Goal: Task Accomplishment & Management: Use online tool/utility

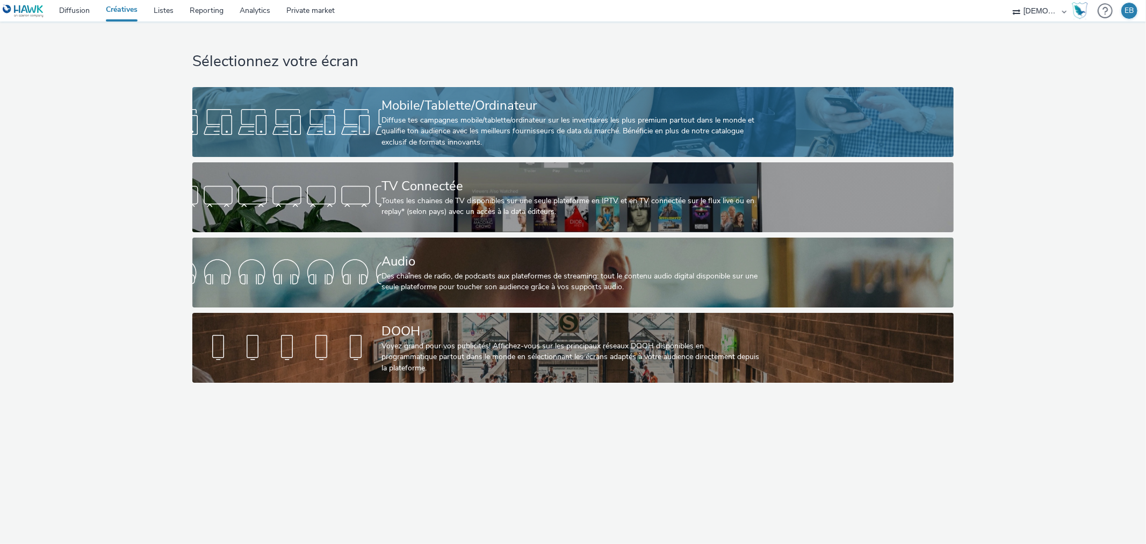
click at [375, 115] on div at bounding box center [286, 122] width 189 height 34
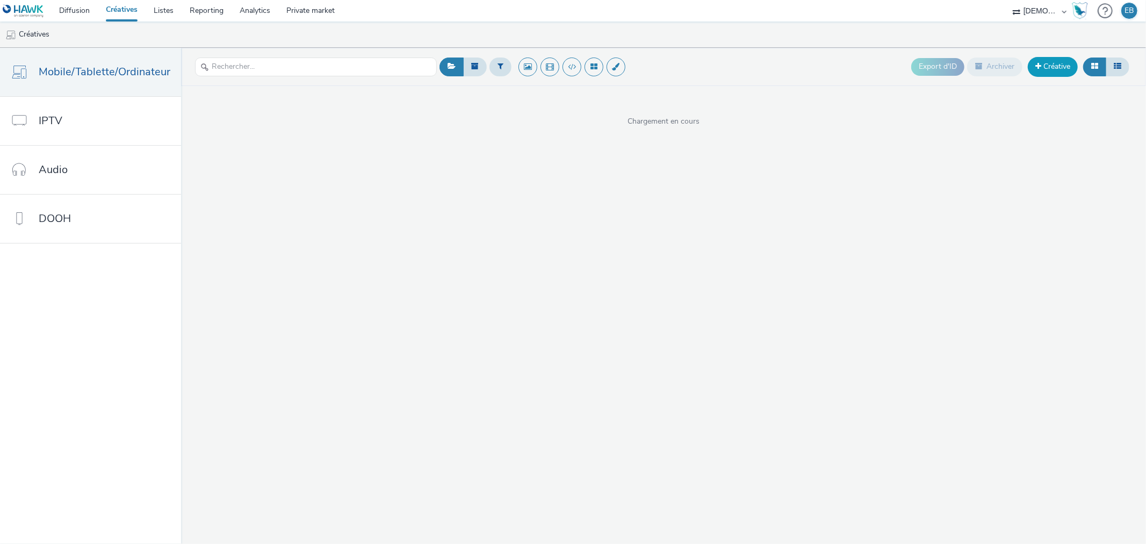
click at [1036, 71] on link "Créative" at bounding box center [1053, 66] width 50 height 19
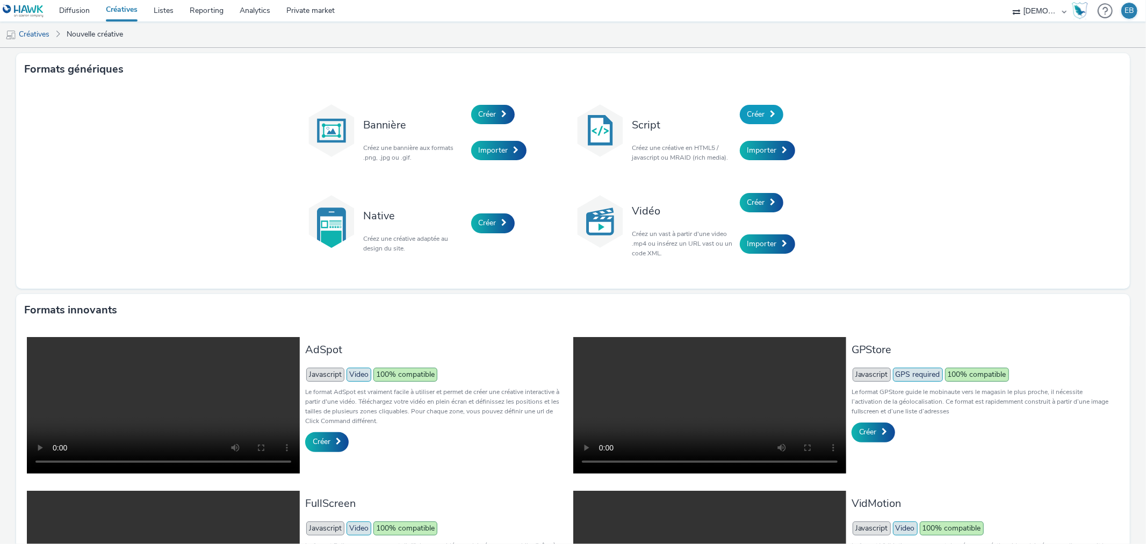
click at [761, 112] on link "Créer" at bounding box center [762, 114] width 44 height 19
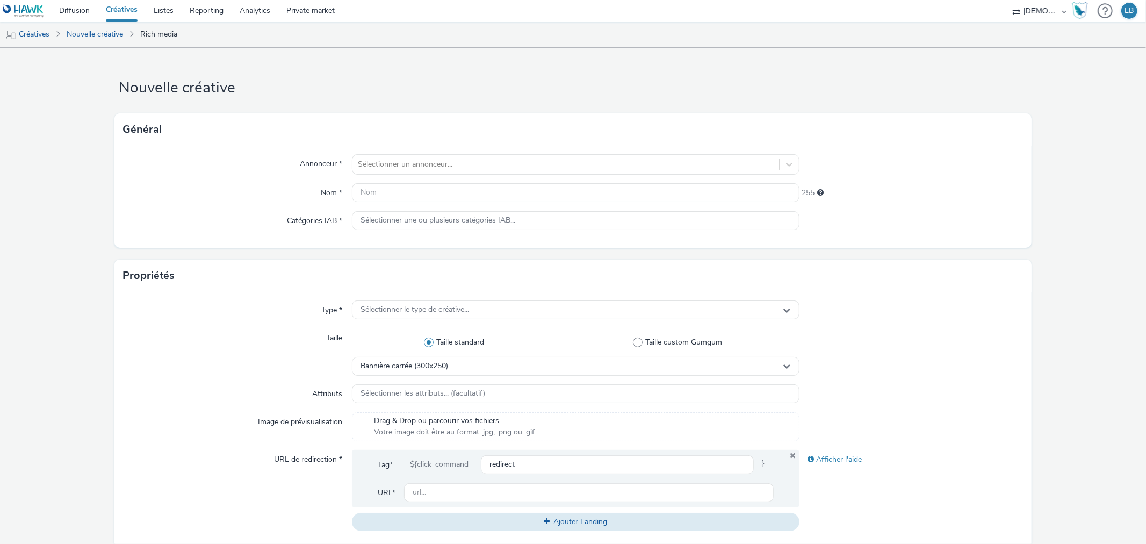
click at [471, 175] on div "Annonceur * Sélectionner un annonceur... Nom * 255 Catégories IAB * Sélectionne…" at bounding box center [572, 197] width 917 height 102
click at [475, 173] on div "Sélectionner un annonceur..." at bounding box center [566, 164] width 426 height 17
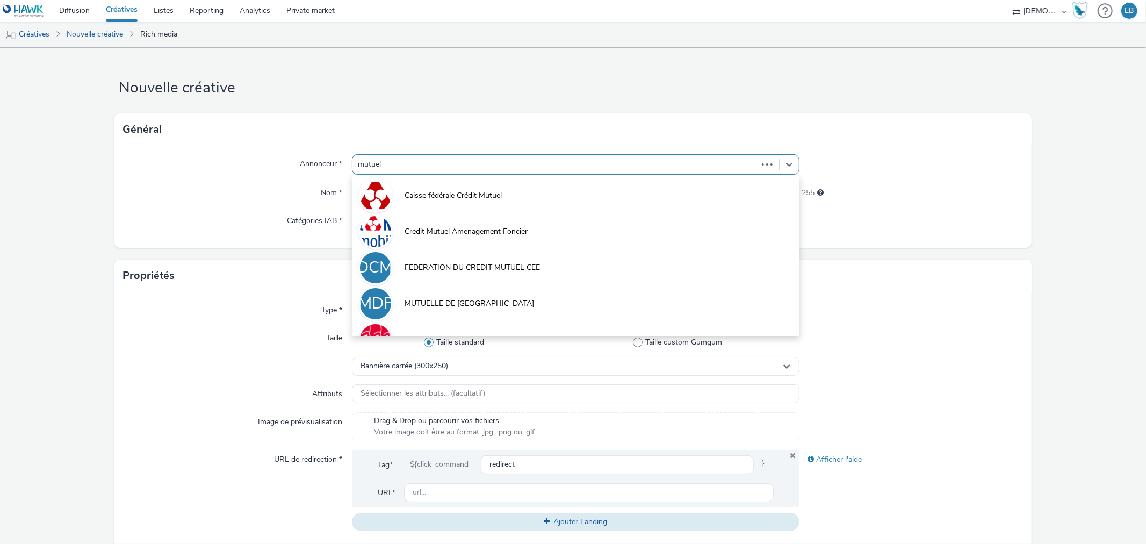
type input "mutuell"
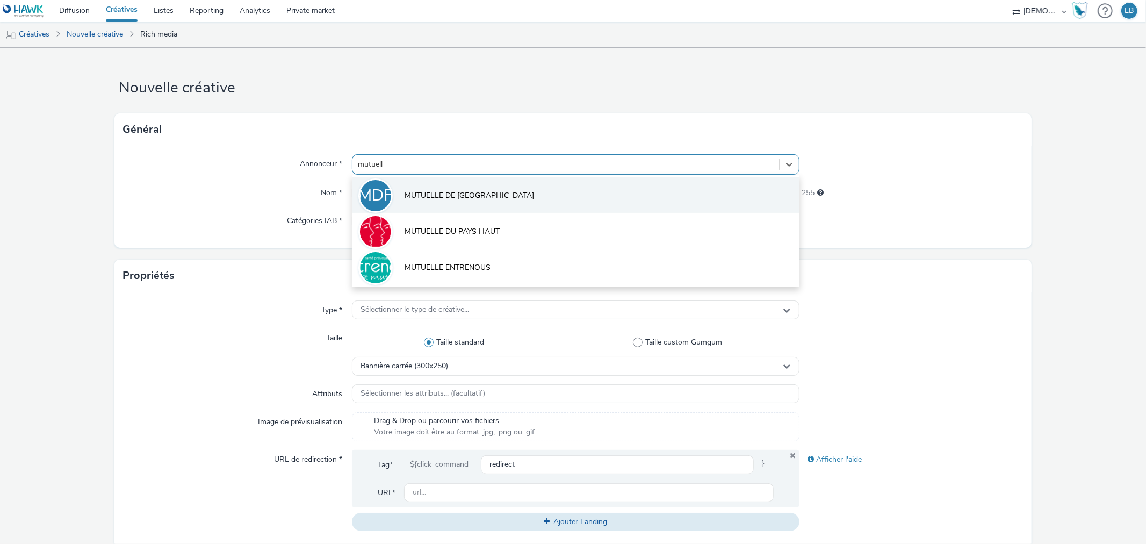
click at [454, 195] on span "MUTUELLE DE [GEOGRAPHIC_DATA]" at bounding box center [470, 195] width 130 height 11
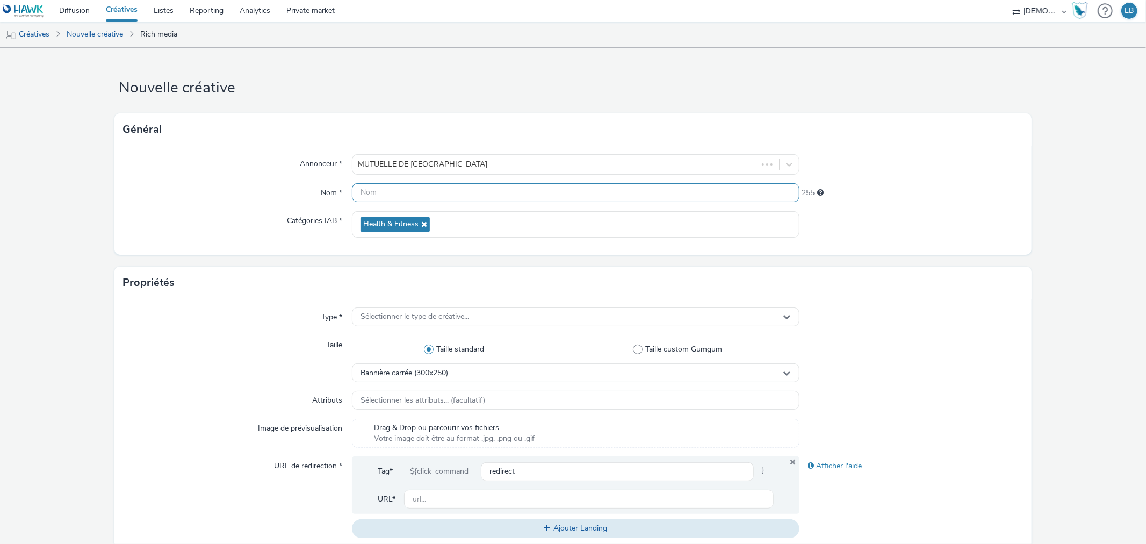
click at [447, 194] on input "text" at bounding box center [575, 192] width 447 height 19
type input "320x480_Contrat"
click at [406, 314] on span "Sélectionner le type de créative..." at bounding box center [415, 316] width 109 height 9
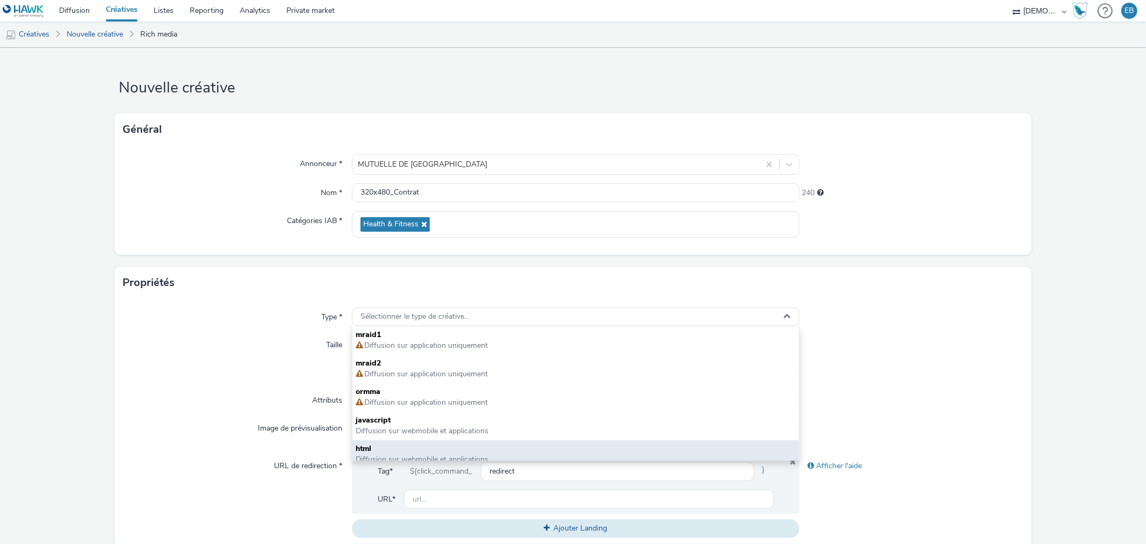
click at [385, 451] on span "html" at bounding box center [576, 448] width 440 height 11
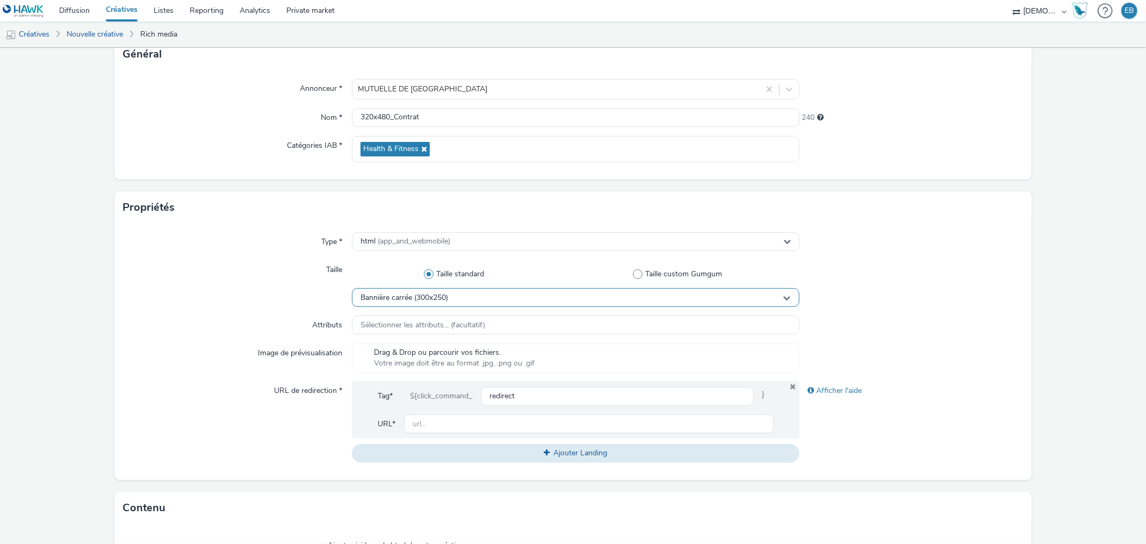
scroll to position [119, 0]
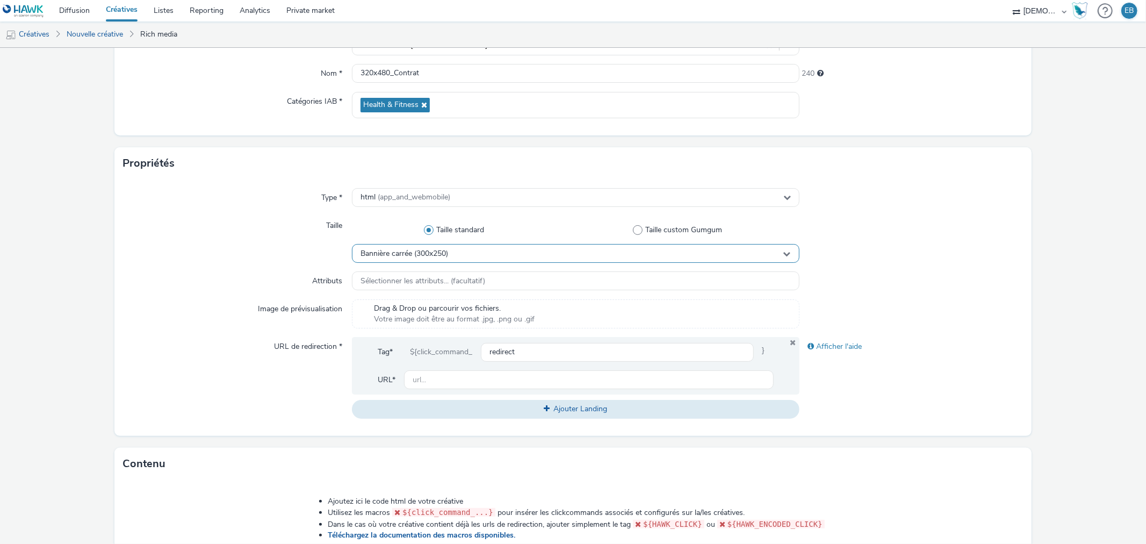
click at [458, 249] on div "Bannière carrée (300x250)" at bounding box center [575, 253] width 447 height 19
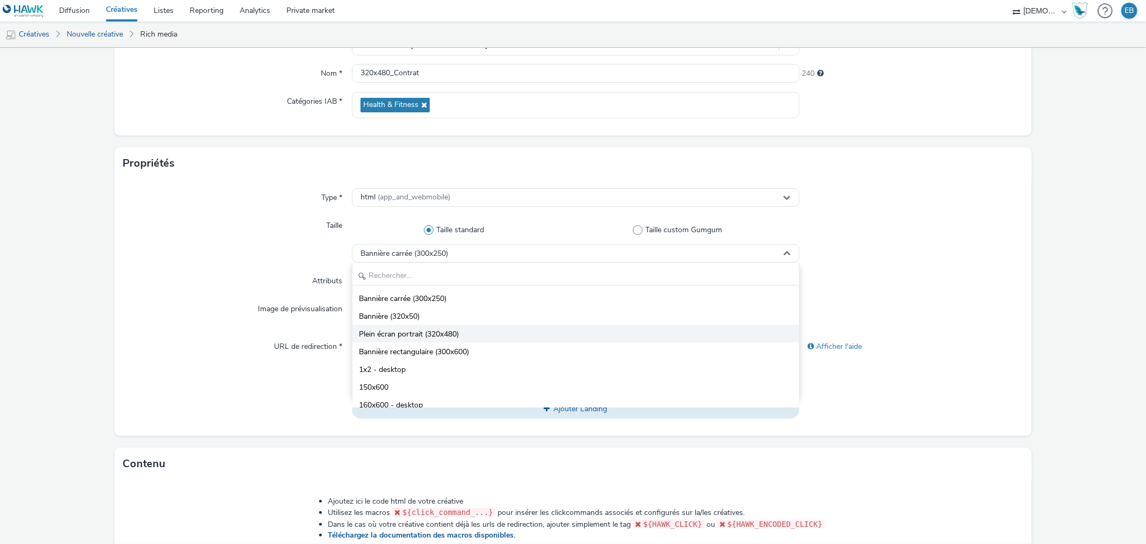
click at [431, 336] on span "Plein écran portrait (320x480)" at bounding box center [409, 334] width 100 height 11
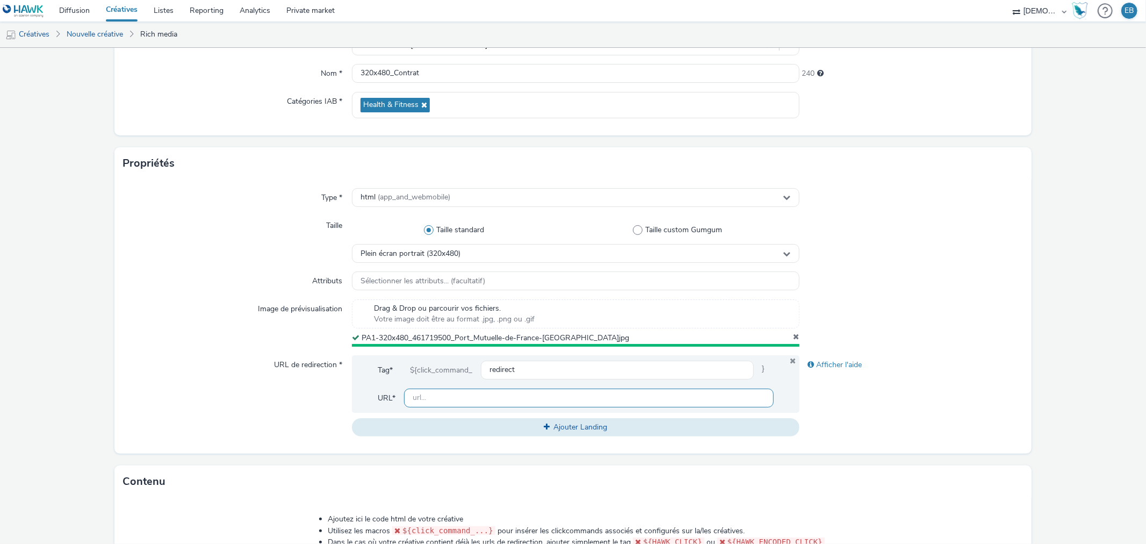
click at [450, 401] on input "text" at bounding box center [588, 398] width 369 height 19
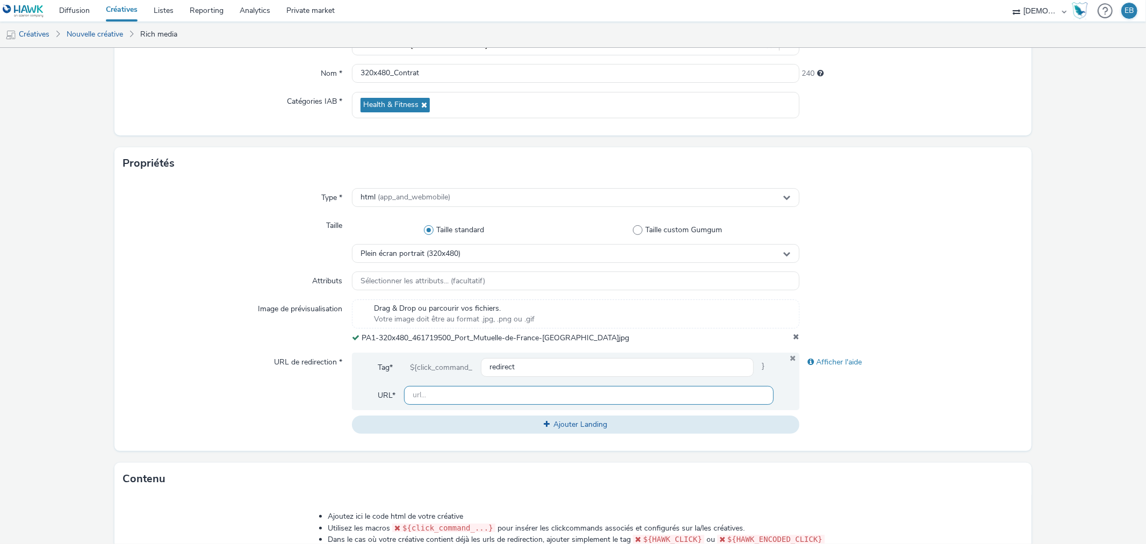
paste input "LDL-20251013 au 20251102-0105144-MUTUELLES DE FRANCE 05--14602582"
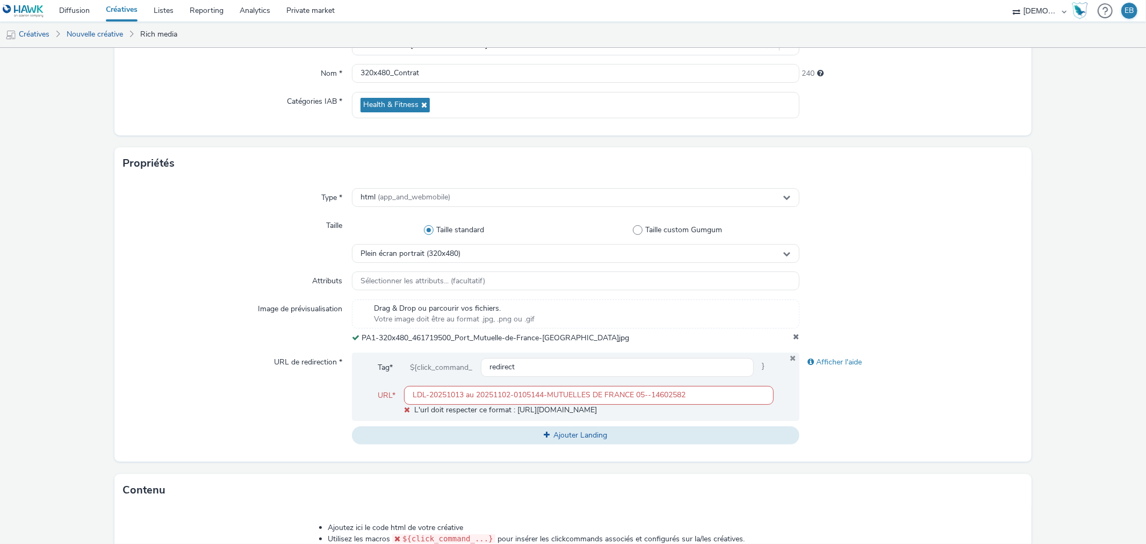
paste input "[URL][DOMAIN_NAME]"
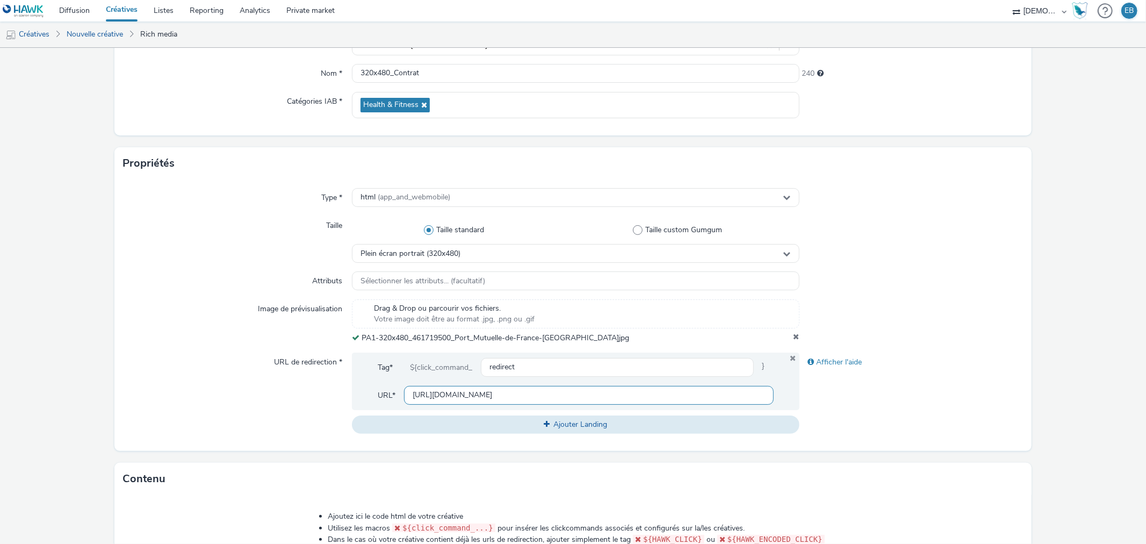
type input "[URL][DOMAIN_NAME]"
click at [275, 338] on div "Image de prévisualisation" at bounding box center [237, 321] width 229 height 44
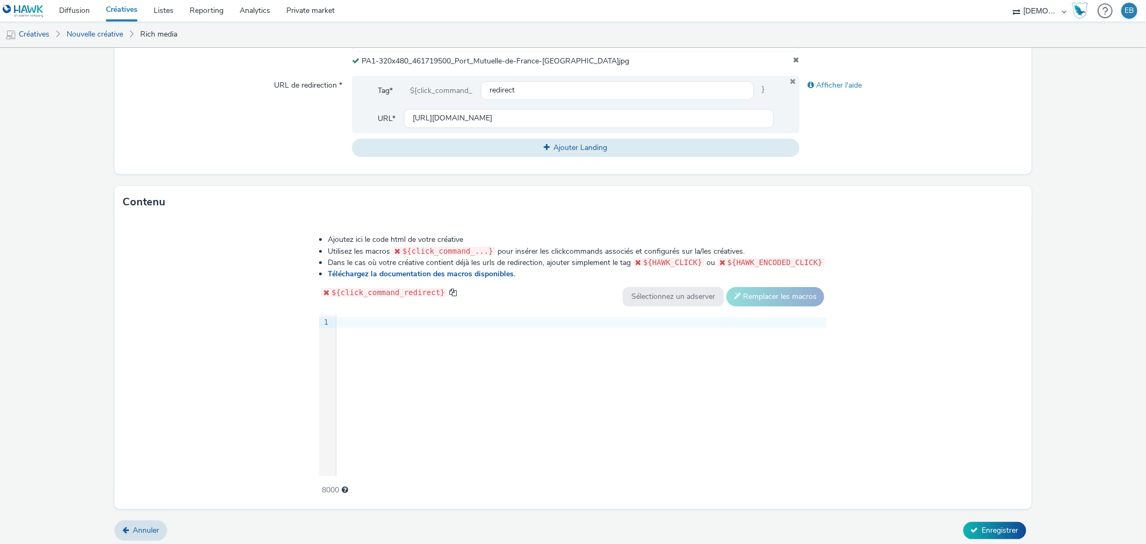
scroll to position [400, 0]
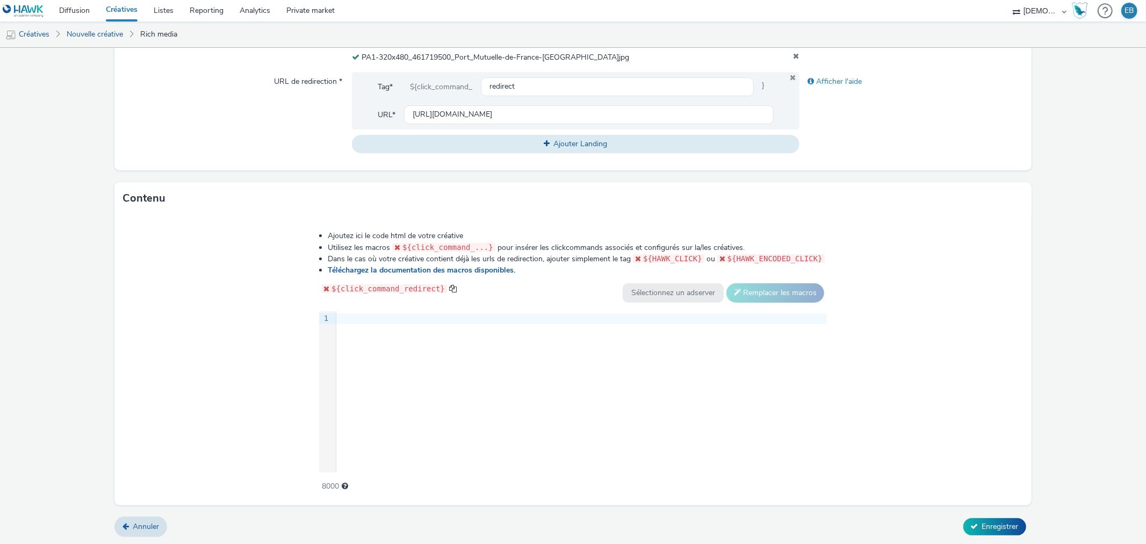
click at [414, 390] on div "9 1 ›" at bounding box center [573, 391] width 508 height 161
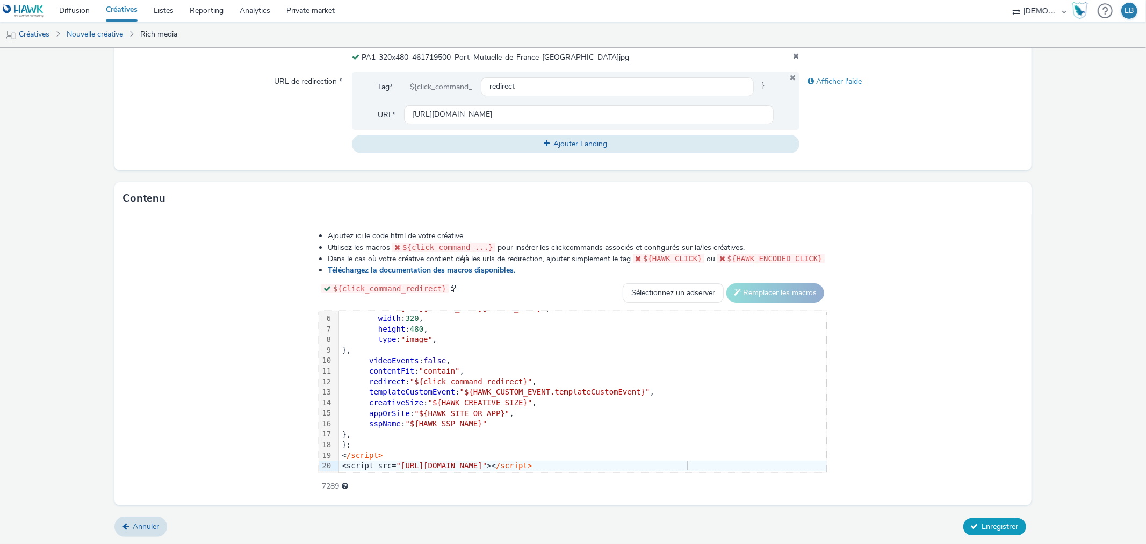
click at [1011, 533] on button "Enregistrer" at bounding box center [995, 526] width 63 height 17
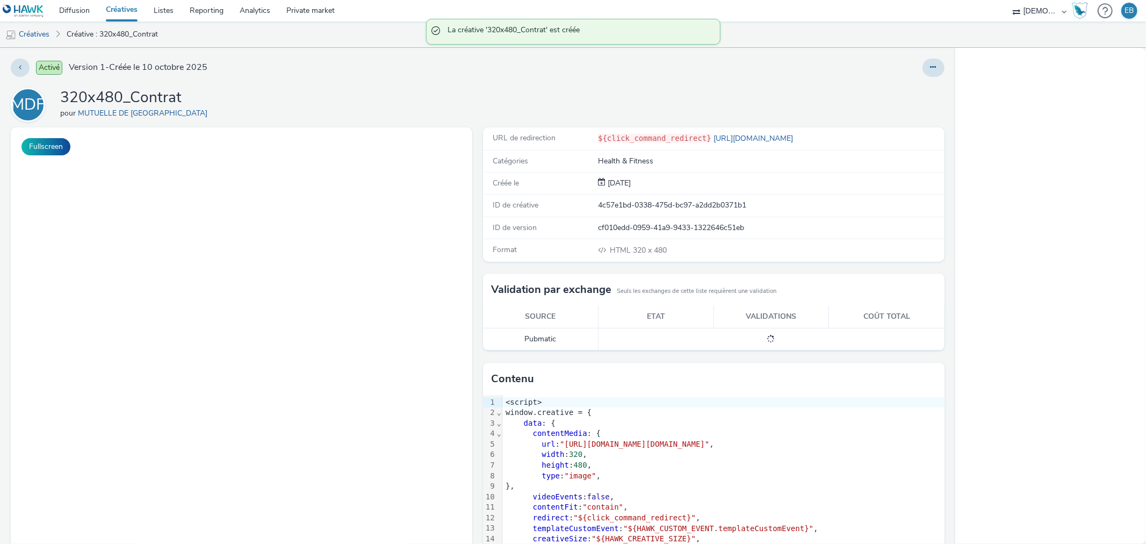
click at [923, 60] on button at bounding box center [934, 68] width 22 height 18
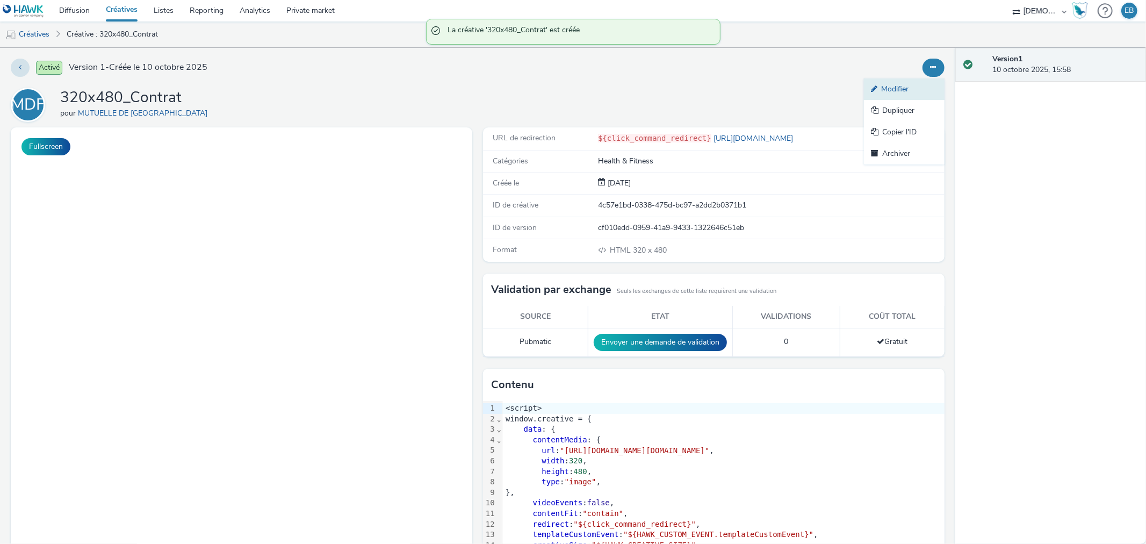
click at [911, 83] on link "Modifier" at bounding box center [904, 88] width 81 height 21
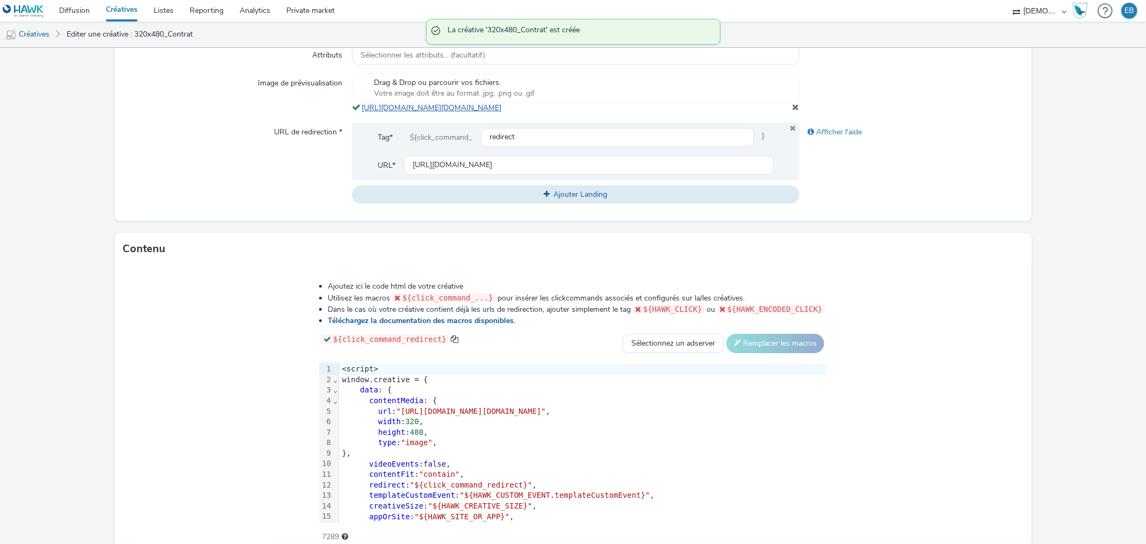
scroll to position [287, 0]
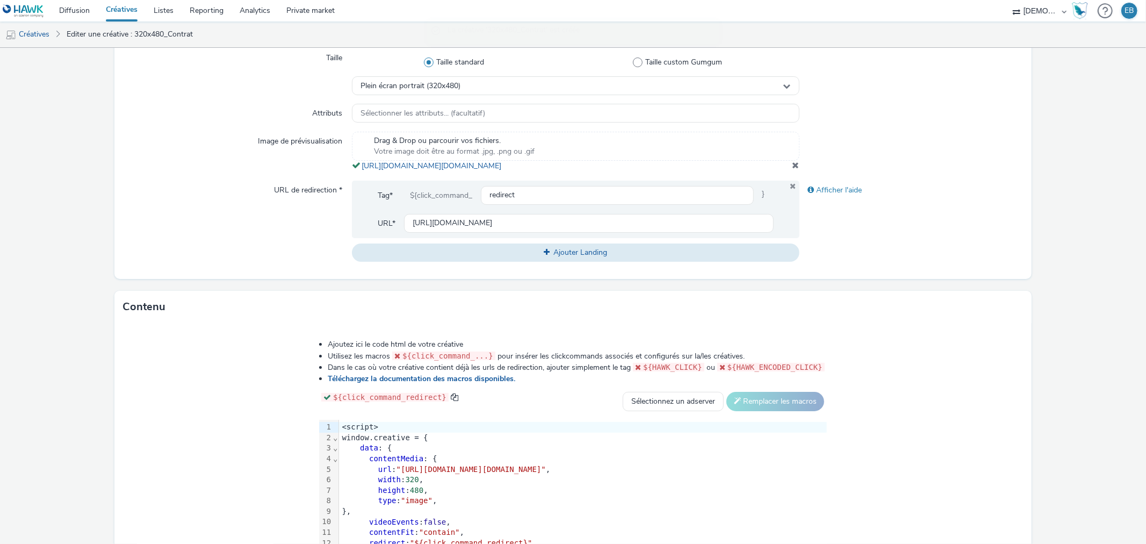
drag, startPoint x: 604, startPoint y: 183, endPoint x: 358, endPoint y: 168, distance: 246.1
click at [358, 168] on div "Drag & Drop ou parcourir vos fichiers. Votre image doit être au format .jpg, .p…" at bounding box center [575, 152] width 447 height 40
copy link "[URL][DOMAIN_NAME][DOMAIN_NAME]"
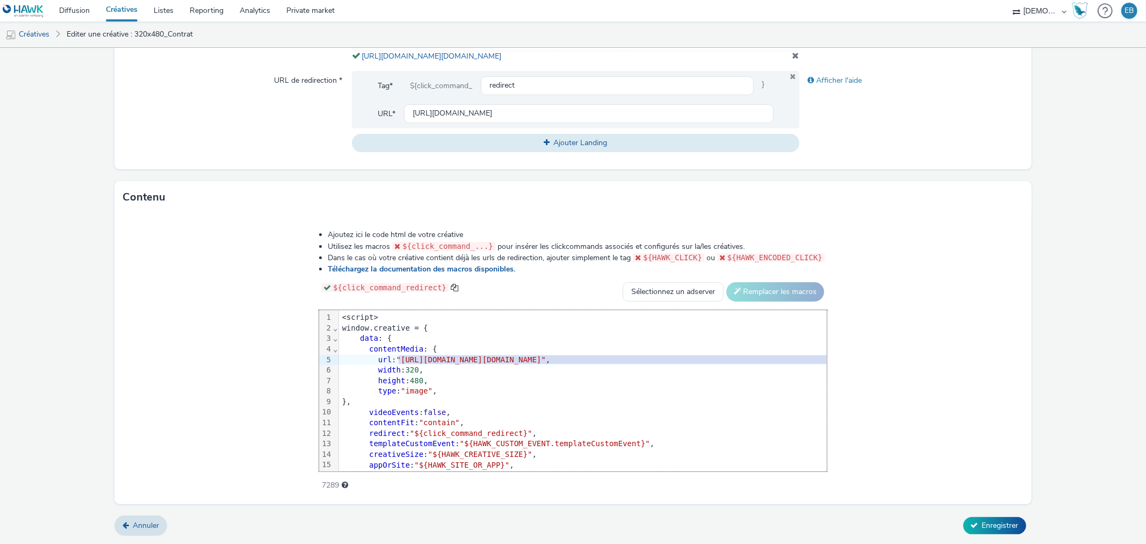
drag, startPoint x: 271, startPoint y: 357, endPoint x: 930, endPoint y: 361, distance: 659.5
click at [546, 361] on span ""[URL][DOMAIN_NAME][DOMAIN_NAME]"" at bounding box center [471, 359] width 149 height 9
click at [986, 520] on span "Enregistrer" at bounding box center [1000, 525] width 37 height 10
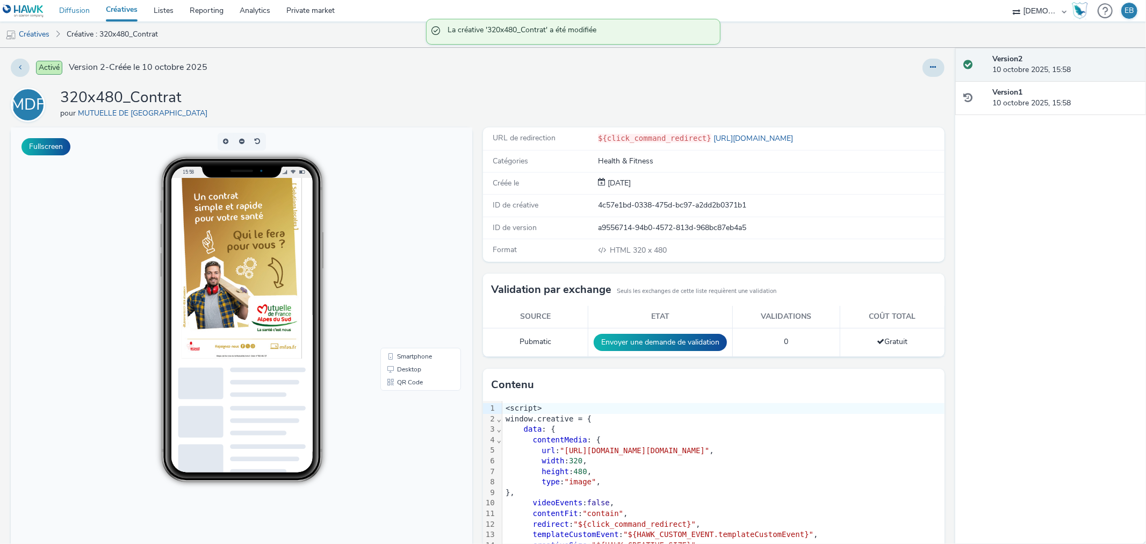
click at [67, 18] on link "Diffusion" at bounding box center [74, 10] width 47 height 21
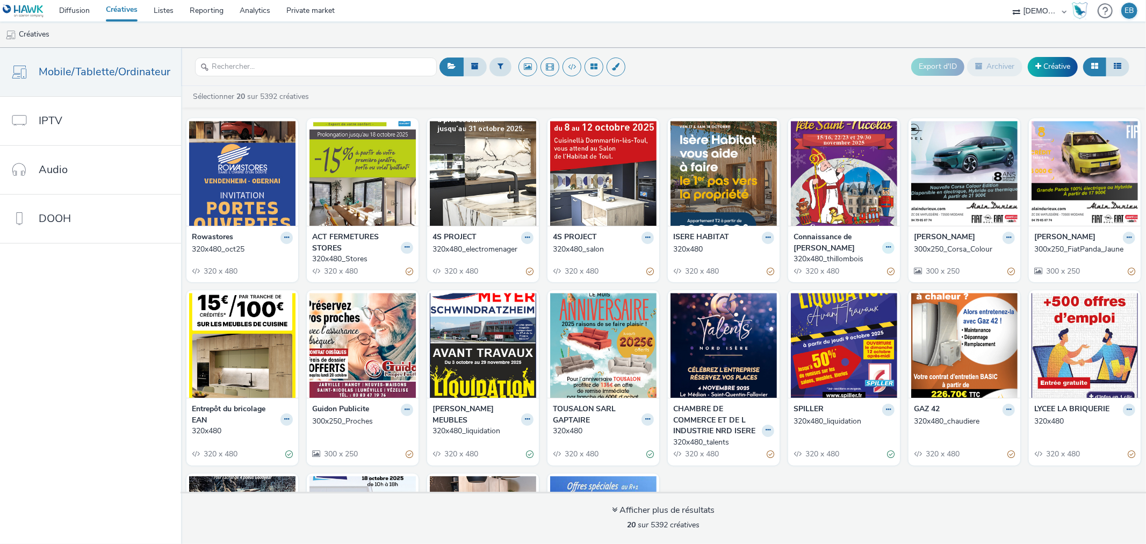
click at [886, 246] on icon at bounding box center [888, 247] width 5 height 6
click at [841, 260] on link "Modifier" at bounding box center [854, 265] width 81 height 21
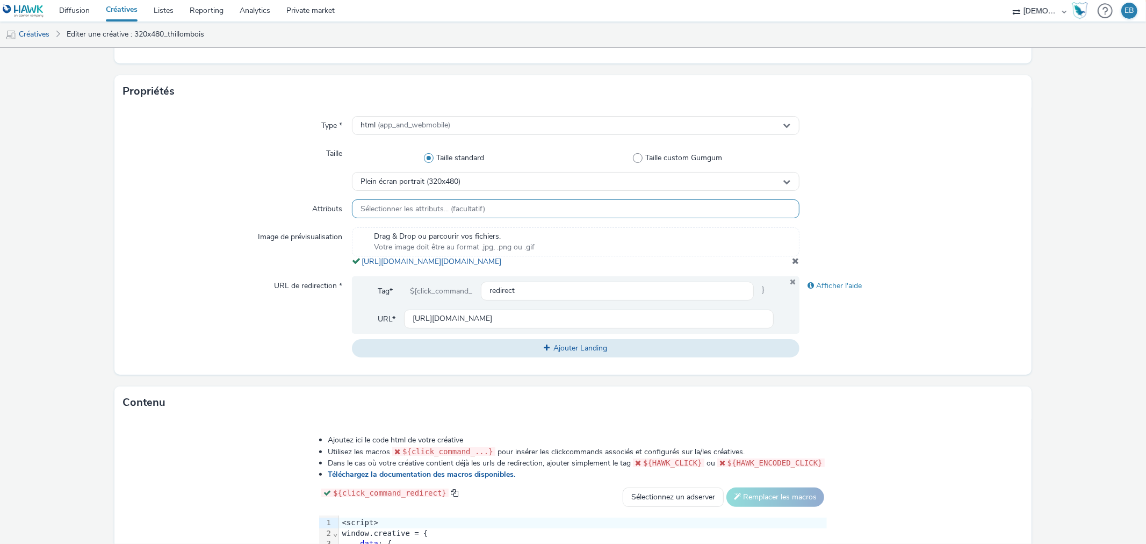
scroll to position [406, 0]
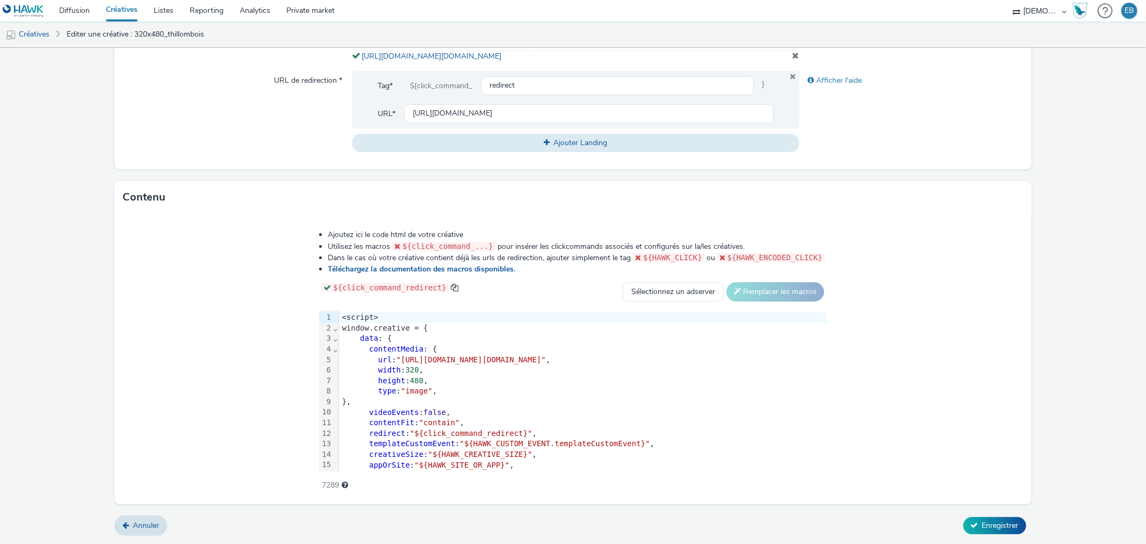
click at [387, 389] on div "type : "image" ," at bounding box center [583, 391] width 488 height 11
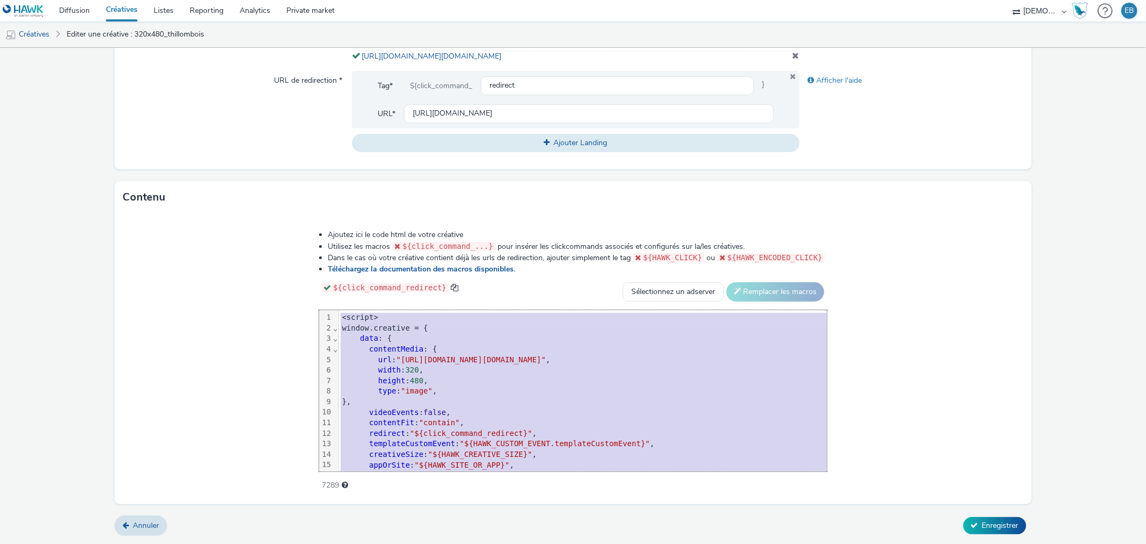
copy div "<script> window.creative = { data : { contentMedia : { url : "[URL][DOMAIN_NAME…"
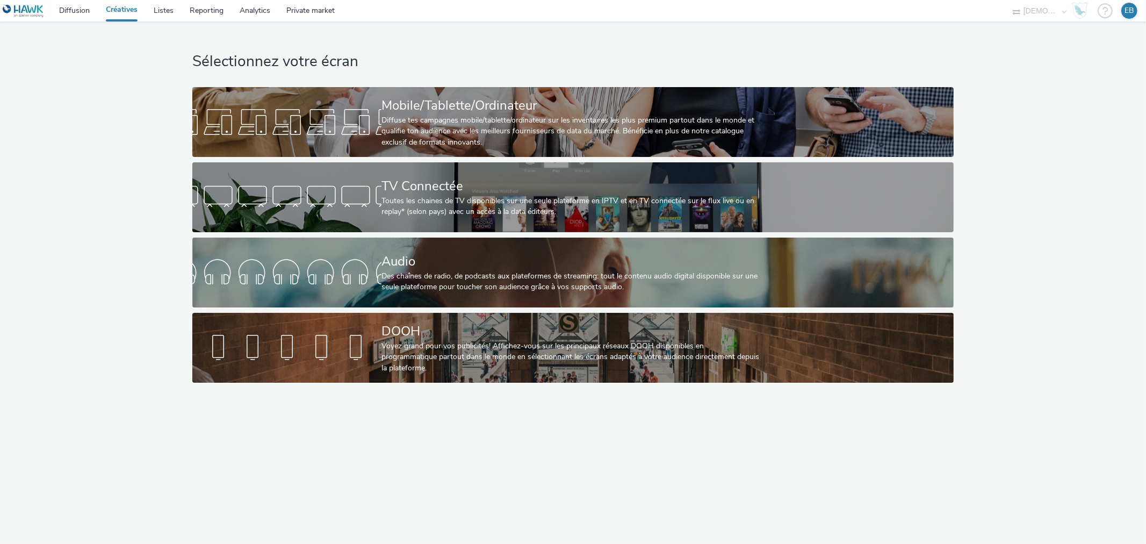
drag, startPoint x: 611, startPoint y: 63, endPoint x: 586, endPoint y: 81, distance: 31.2
click at [611, 63] on h1 "Sélectionnez votre écran" at bounding box center [573, 62] width 762 height 20
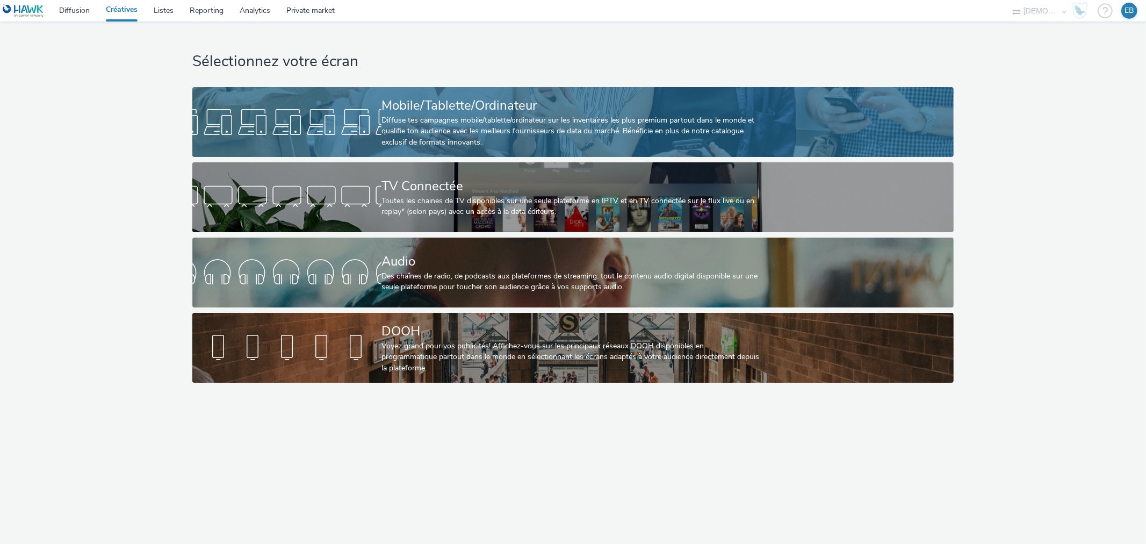
click at [551, 118] on div "Diffuse tes campagnes mobile/tablette/ordinateur sur les inventaires les plus p…" at bounding box center [571, 131] width 379 height 33
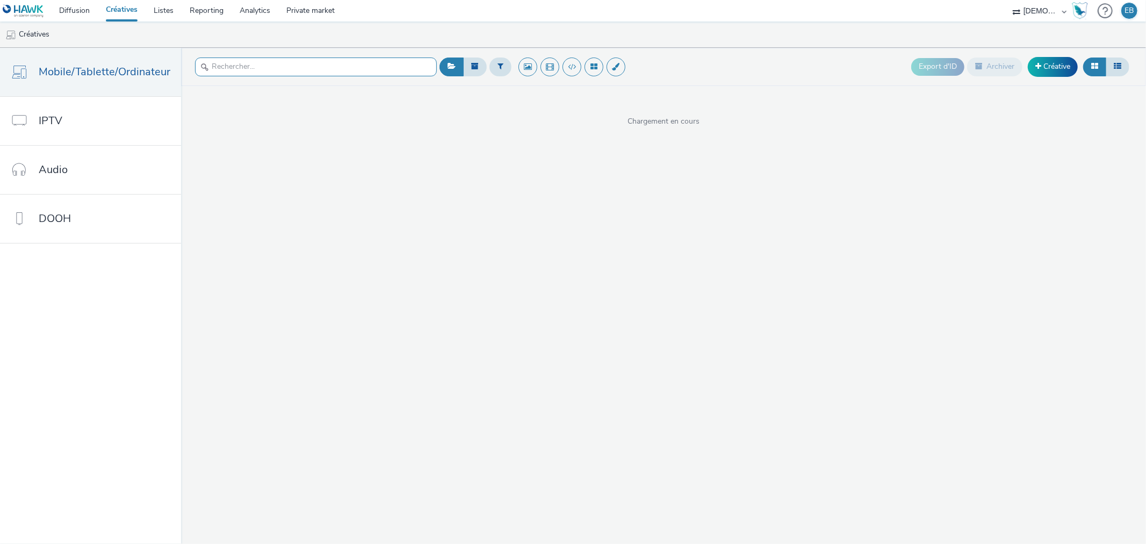
click at [284, 70] on input "text" at bounding box center [316, 67] width 242 height 19
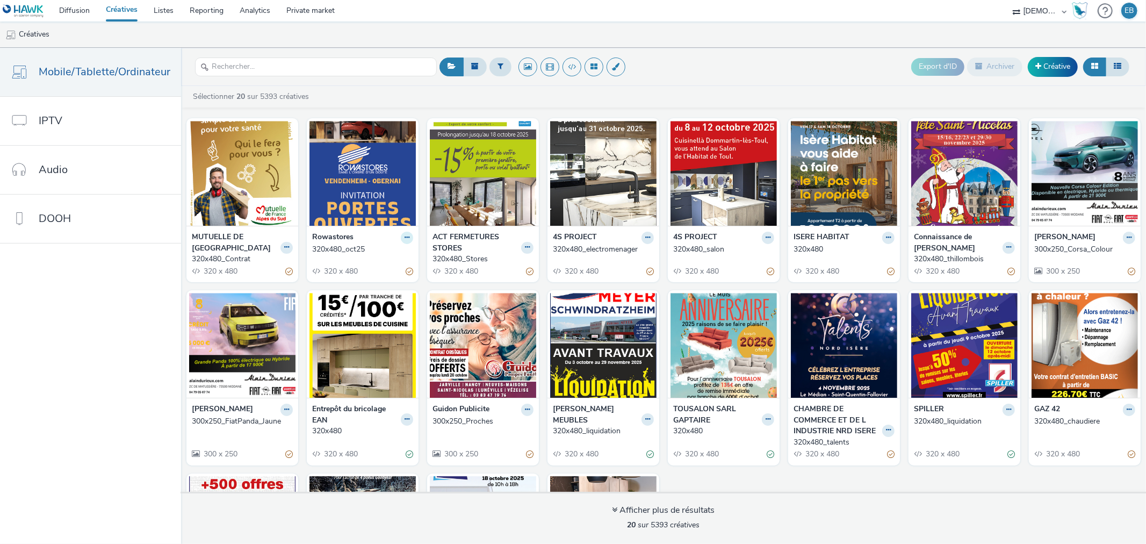
click at [402, 243] on button at bounding box center [407, 238] width 12 height 12
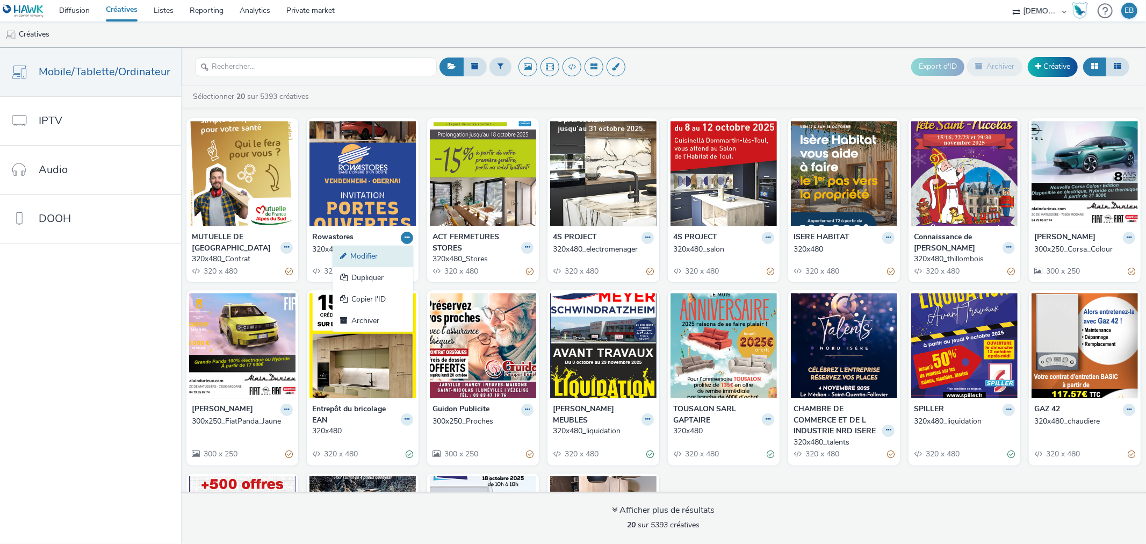
click at [362, 253] on link "Modifier" at bounding box center [373, 256] width 81 height 21
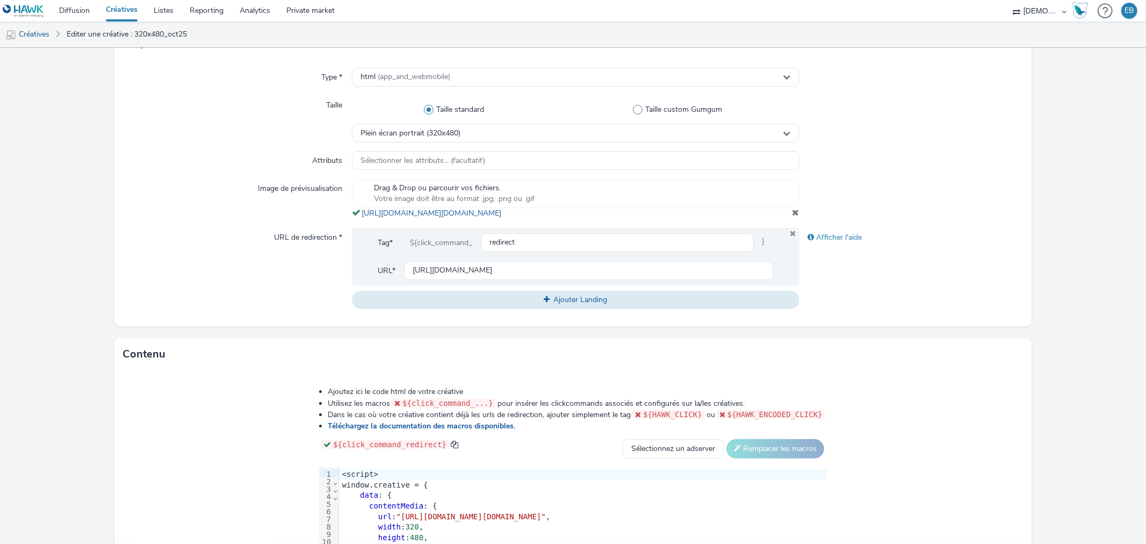
scroll to position [298, 0]
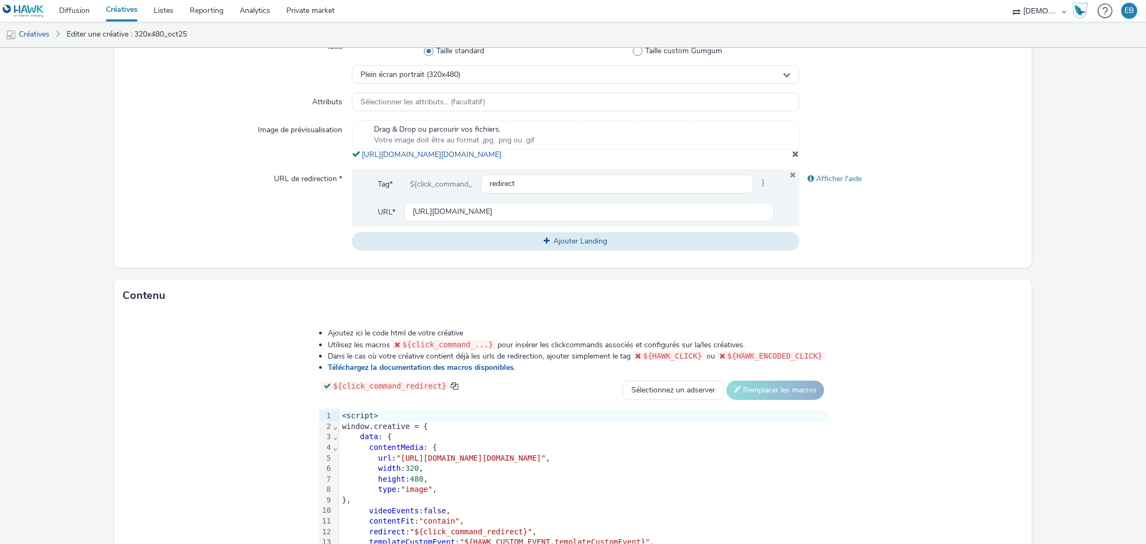
click at [789, 160] on div "Drag & Drop ou parcourir vos fichiers. Votre image doit être au format .jpg, .p…" at bounding box center [575, 140] width 447 height 40
click at [791, 155] on div "Drag & Drop ou parcourir vos fichiers. Votre image doit être au format .jpg, .p…" at bounding box center [575, 140] width 447 height 40
click at [793, 158] on span at bounding box center [796, 153] width 7 height 9
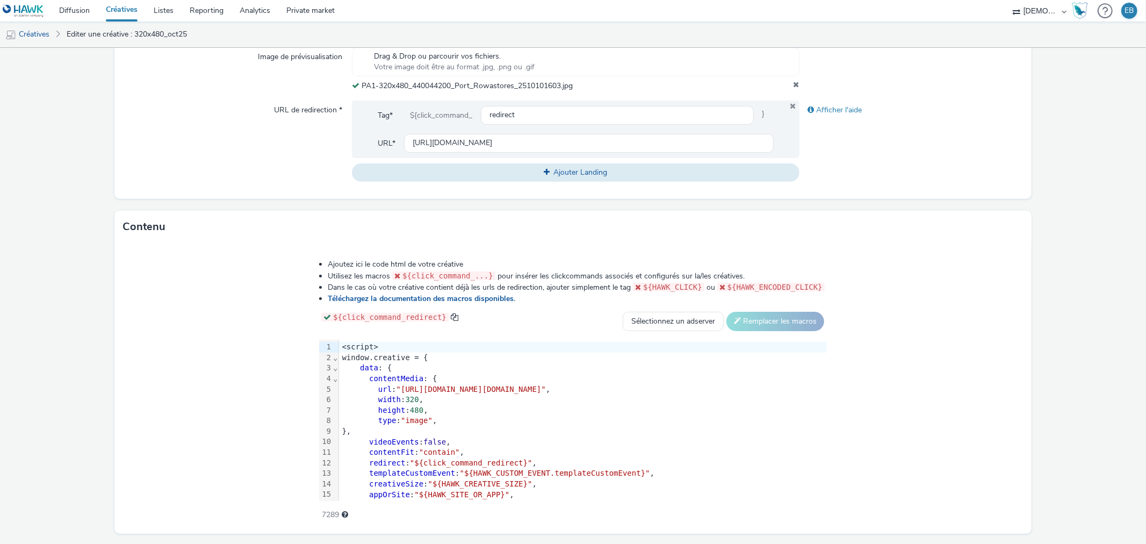
scroll to position [400, 0]
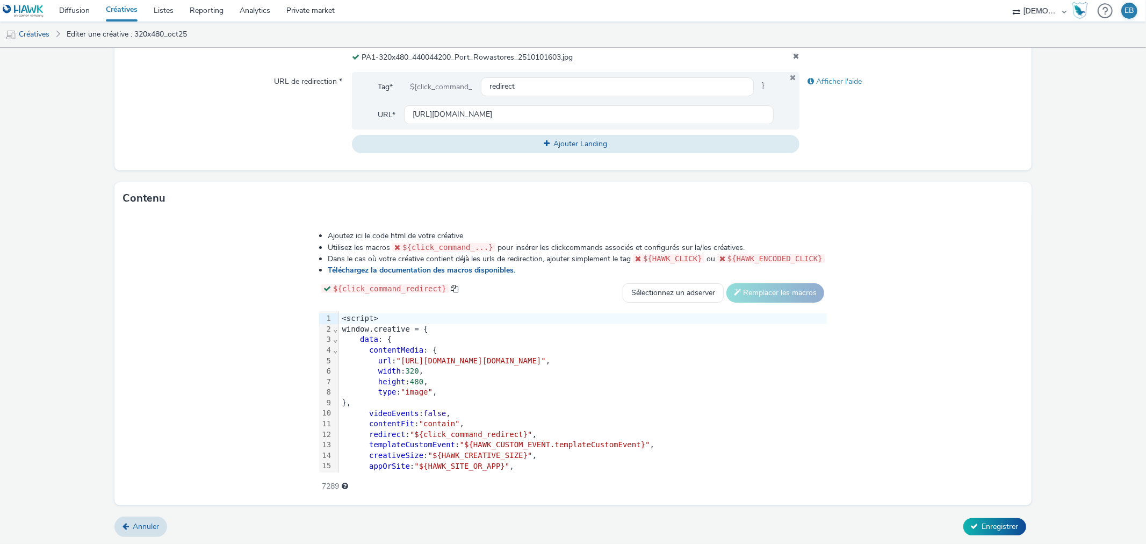
click at [989, 514] on form "Editer une créative Général Annonceur * Rowastores Nom * 320x480_oct25 242 Caté…" at bounding box center [573, 96] width 1146 height 897
click at [989, 518] on button "Enregistrer" at bounding box center [995, 526] width 63 height 17
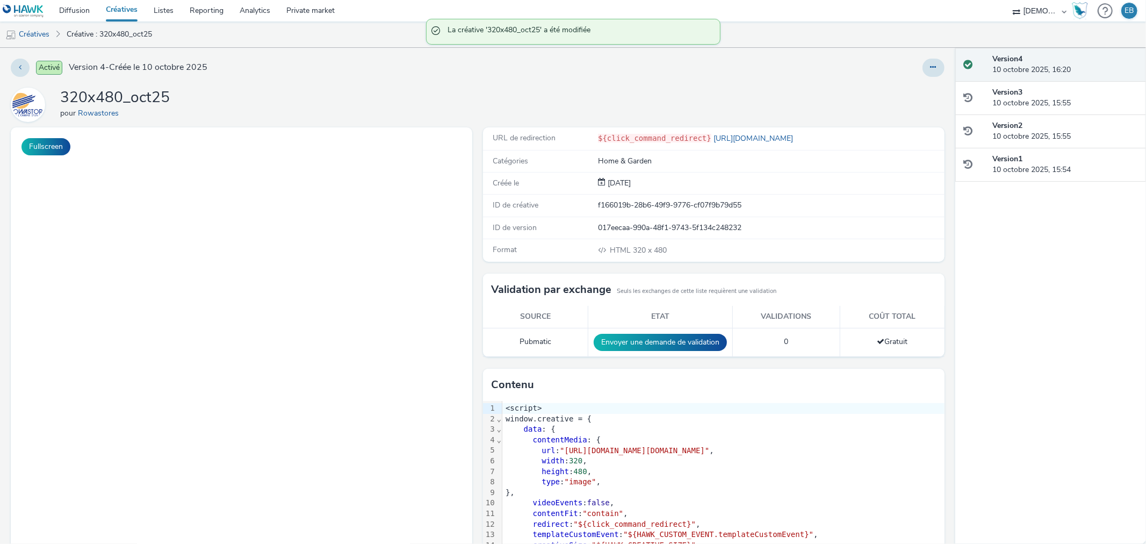
click at [934, 56] on div "Activé Version 4 - Créée le 10 octobre 2025 320x480_oct25 pour Rowastores Fulls…" at bounding box center [478, 296] width 956 height 496
click at [932, 59] on div at bounding box center [934, 68] width 22 height 18
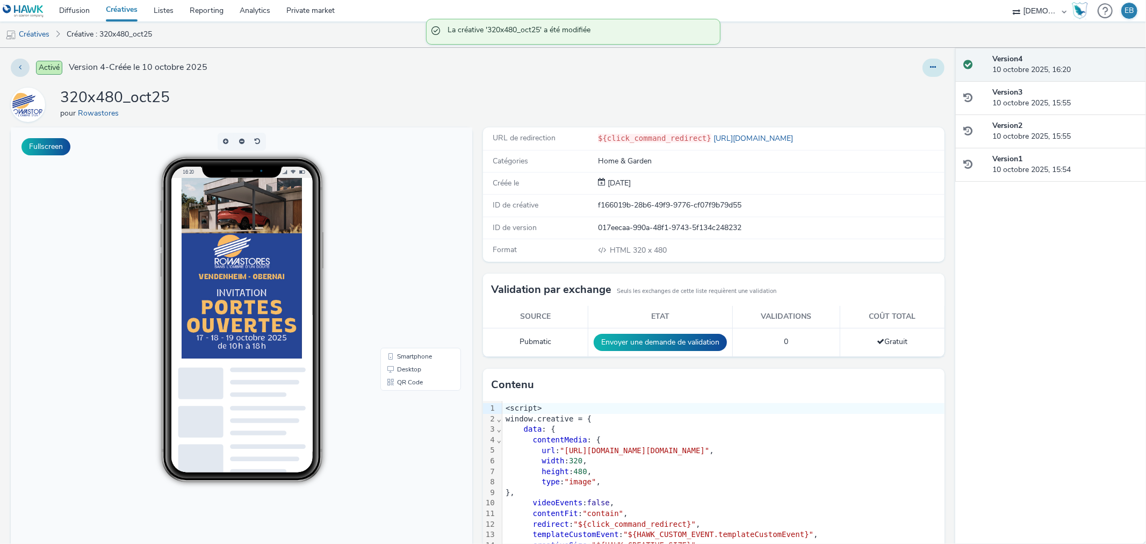
click at [931, 70] on icon at bounding box center [934, 67] width 6 height 8
click at [910, 87] on link "Modifier" at bounding box center [904, 88] width 81 height 21
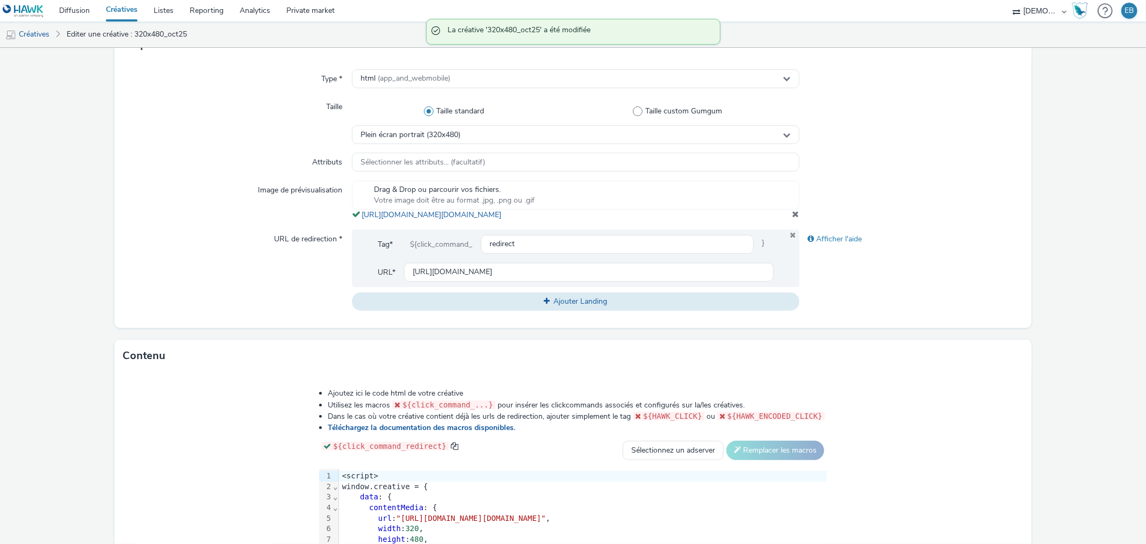
scroll to position [385, 0]
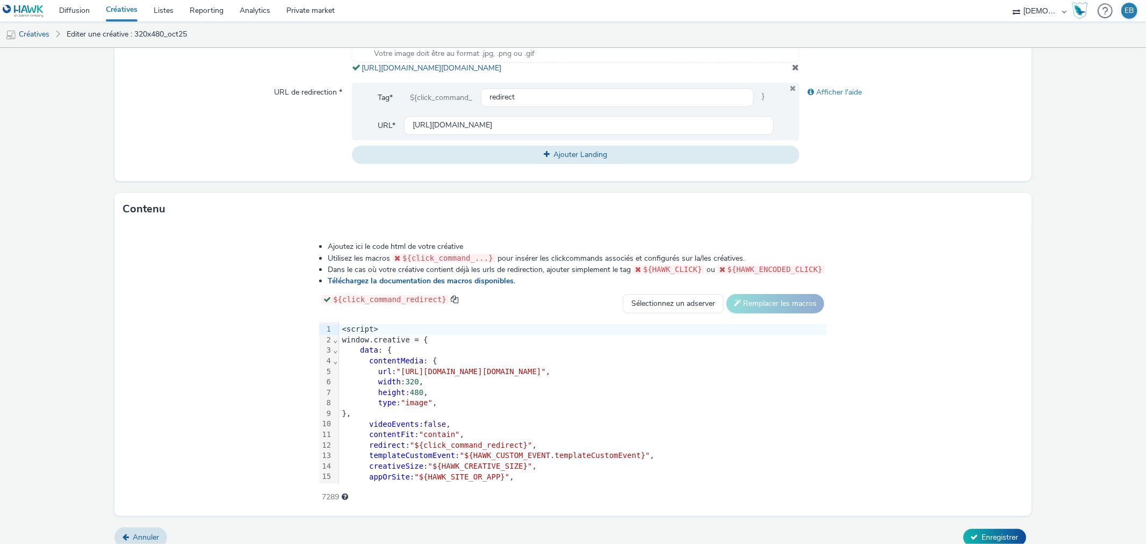
drag, startPoint x: 605, startPoint y: 82, endPoint x: 356, endPoint y: 67, distance: 248.8
click at [356, 67] on div "Drag & Drop ou parcourir vos fichiers. Votre image doit être au format .jpg, .p…" at bounding box center [575, 54] width 447 height 40
copy span "https://tabmo-cdn.s3.eu-west-1.amazonaws.com/hawk.tabmo.io/organizations/38dc92…"
drag, startPoint x: 272, startPoint y: 380, endPoint x: 930, endPoint y: 383, distance: 658.4
click at [546, 376] on span ""https://tabmo-cdn.s3.eu-west-1.amazonaws.com/hawk.tabmo.io/organizations/38dc9…" at bounding box center [471, 371] width 149 height 9
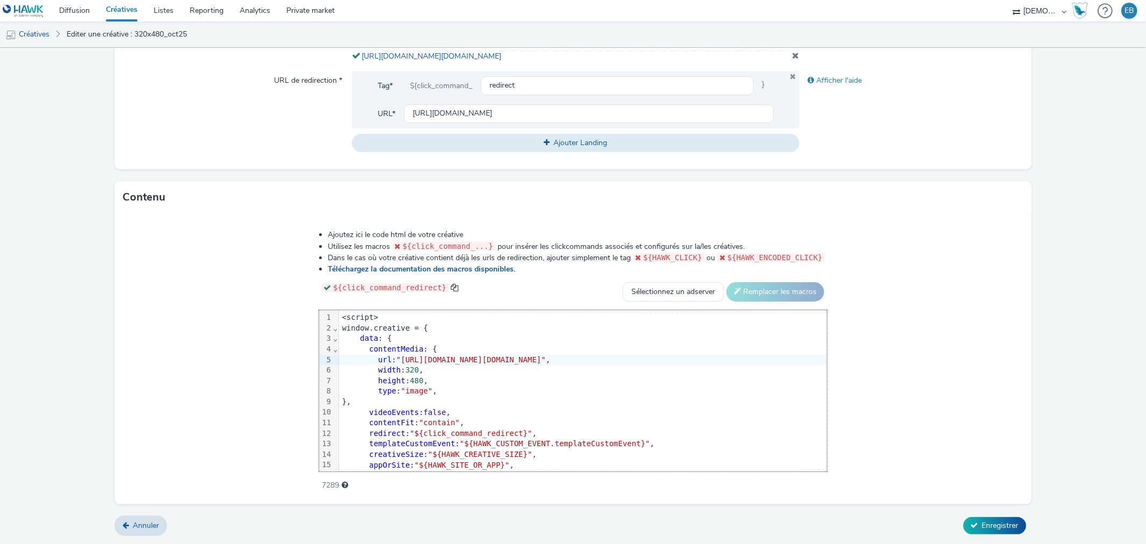
scroll to position [406, 0]
click at [993, 525] on span "Enregistrer" at bounding box center [1000, 525] width 37 height 10
